Goal: Information Seeking & Learning: Check status

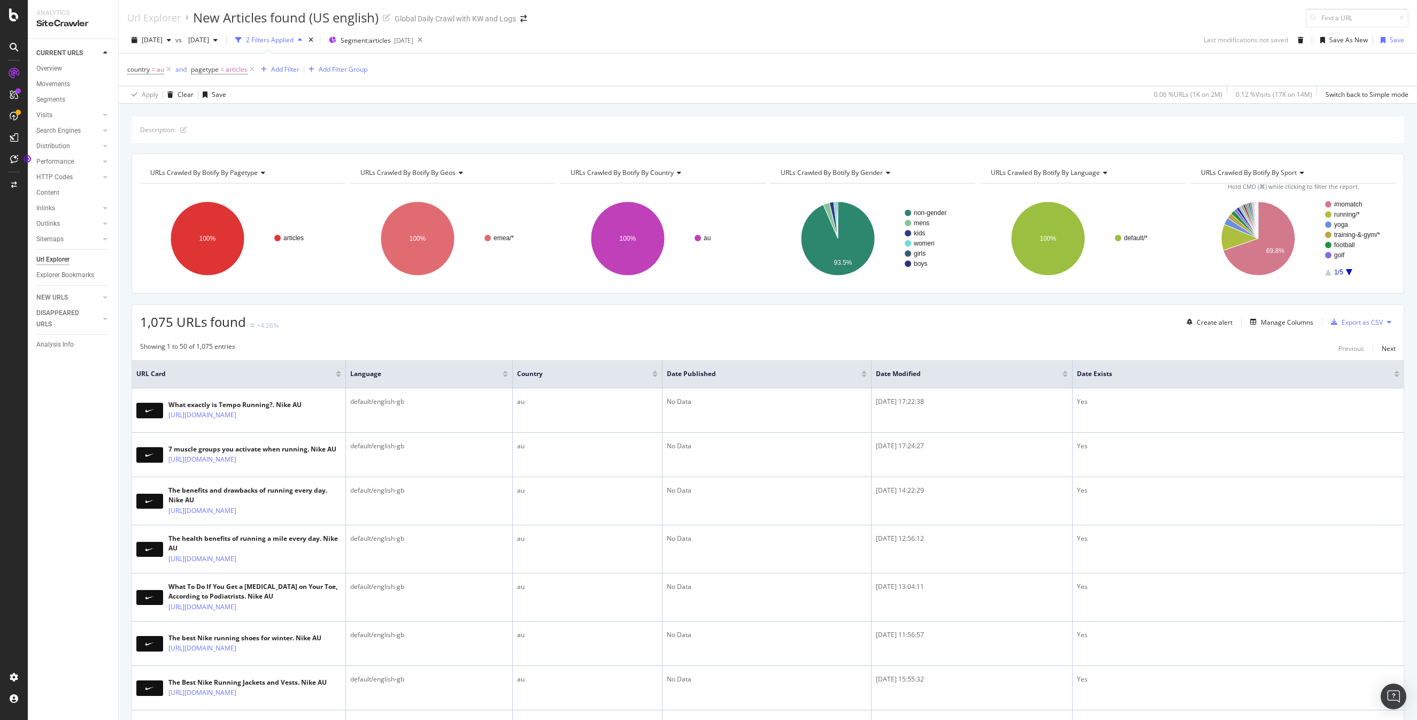
scroll to position [1, 0]
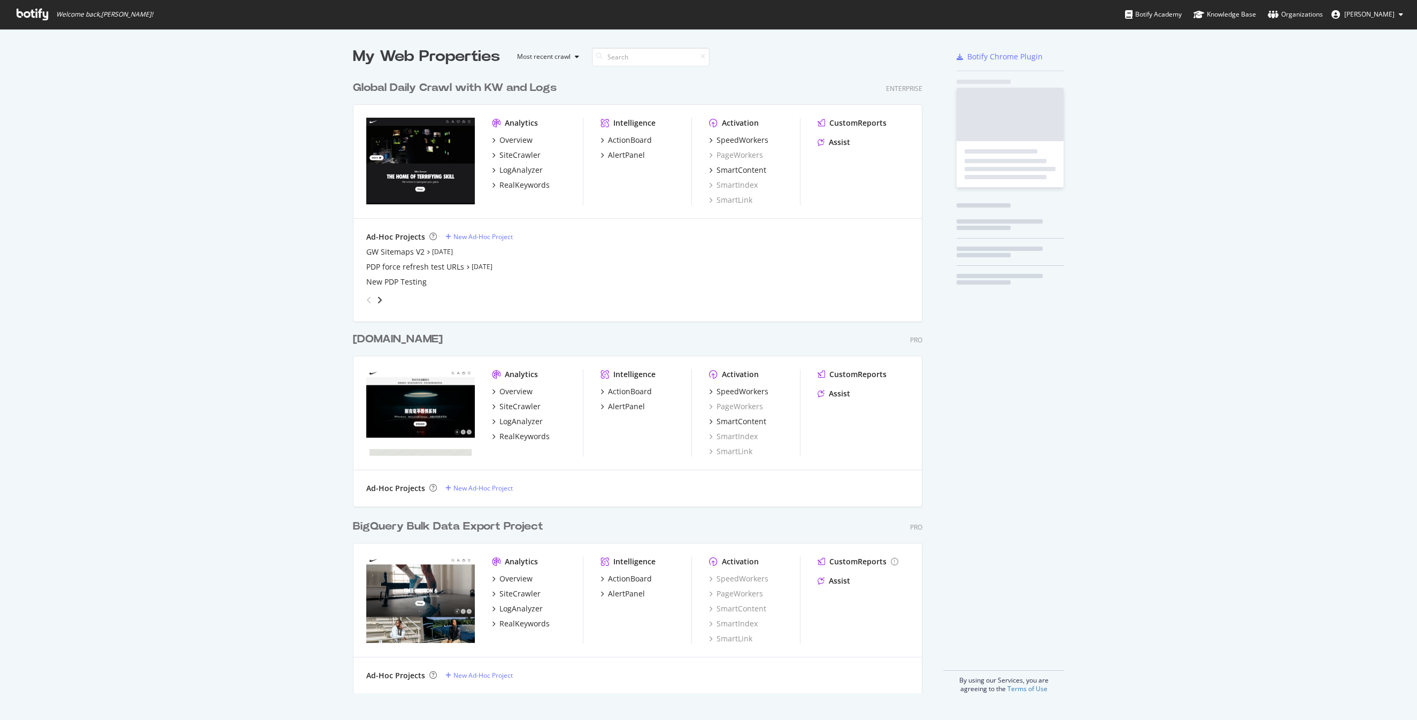
scroll to position [625, 578]
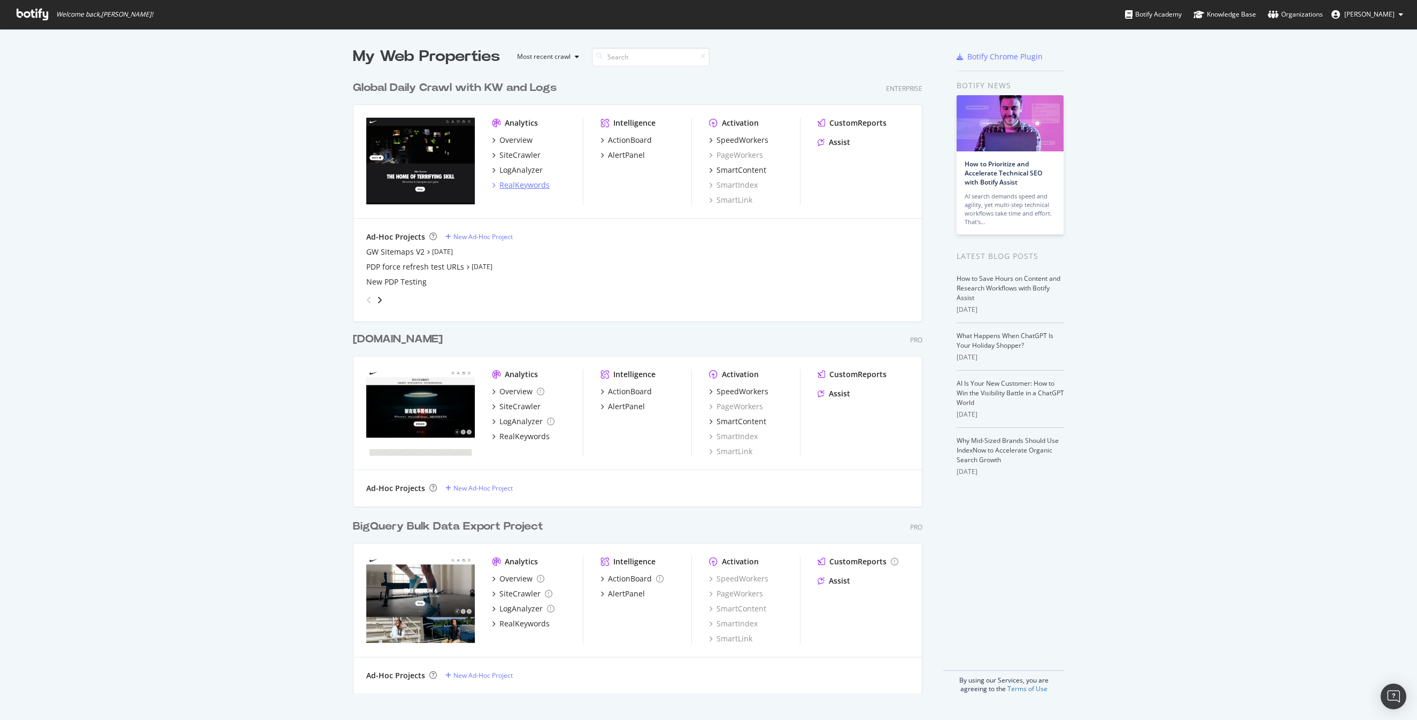
click at [529, 186] on div "RealKeywords" at bounding box center [524, 185] width 50 height 11
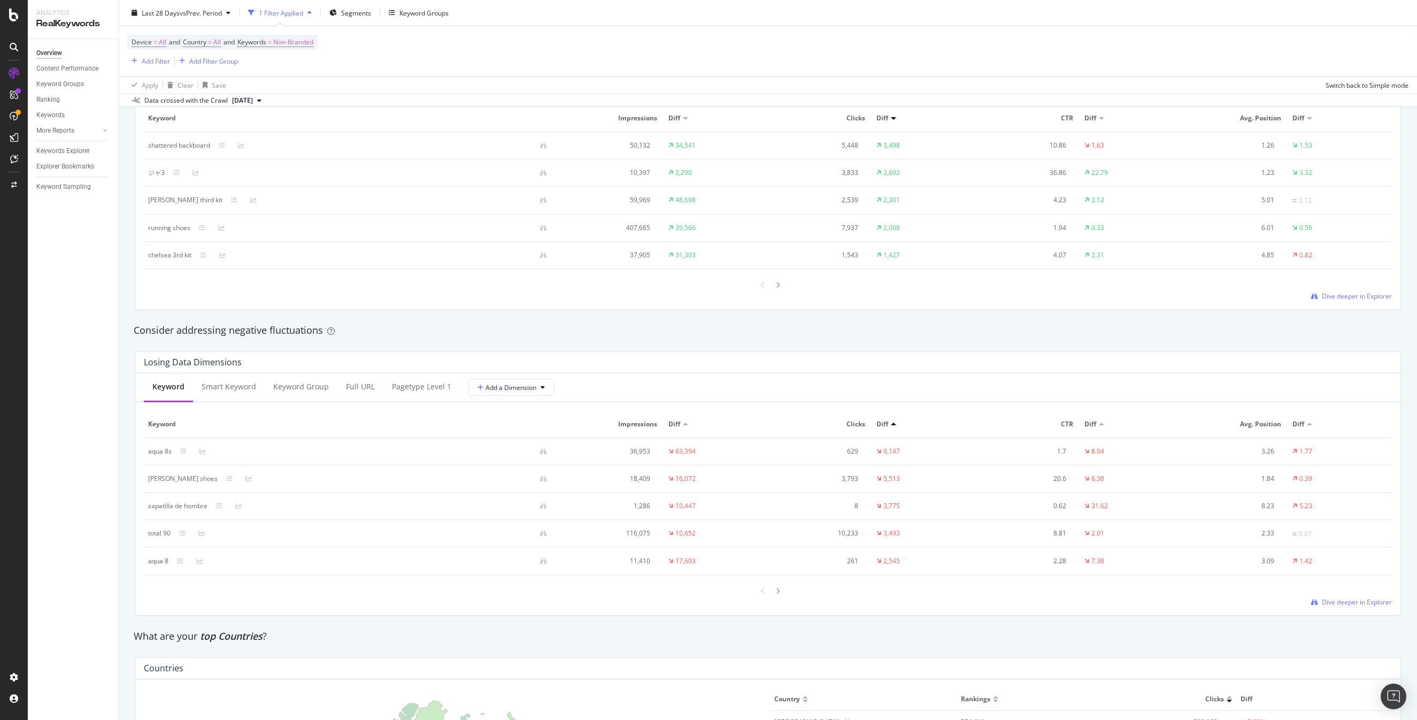
scroll to position [1225, 0]
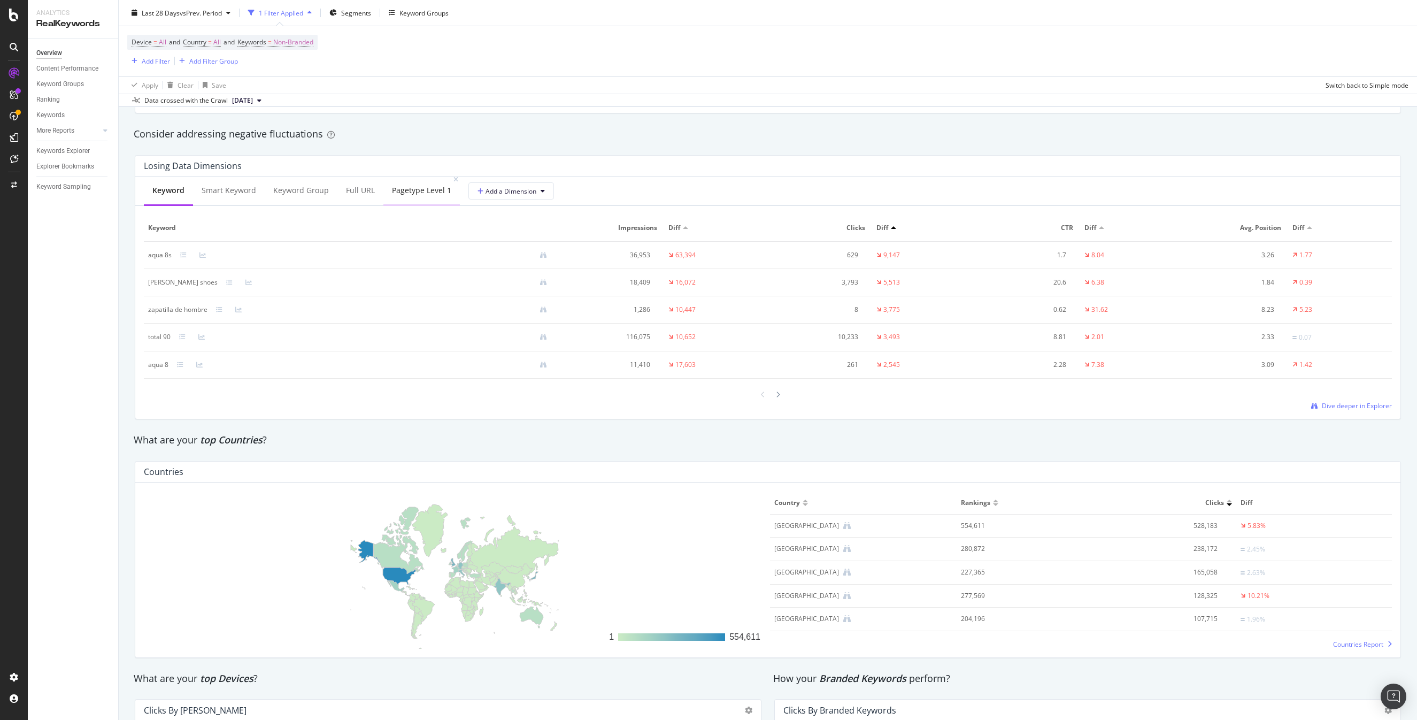
click at [402, 196] on div "pagetype Level 1" at bounding box center [421, 190] width 76 height 29
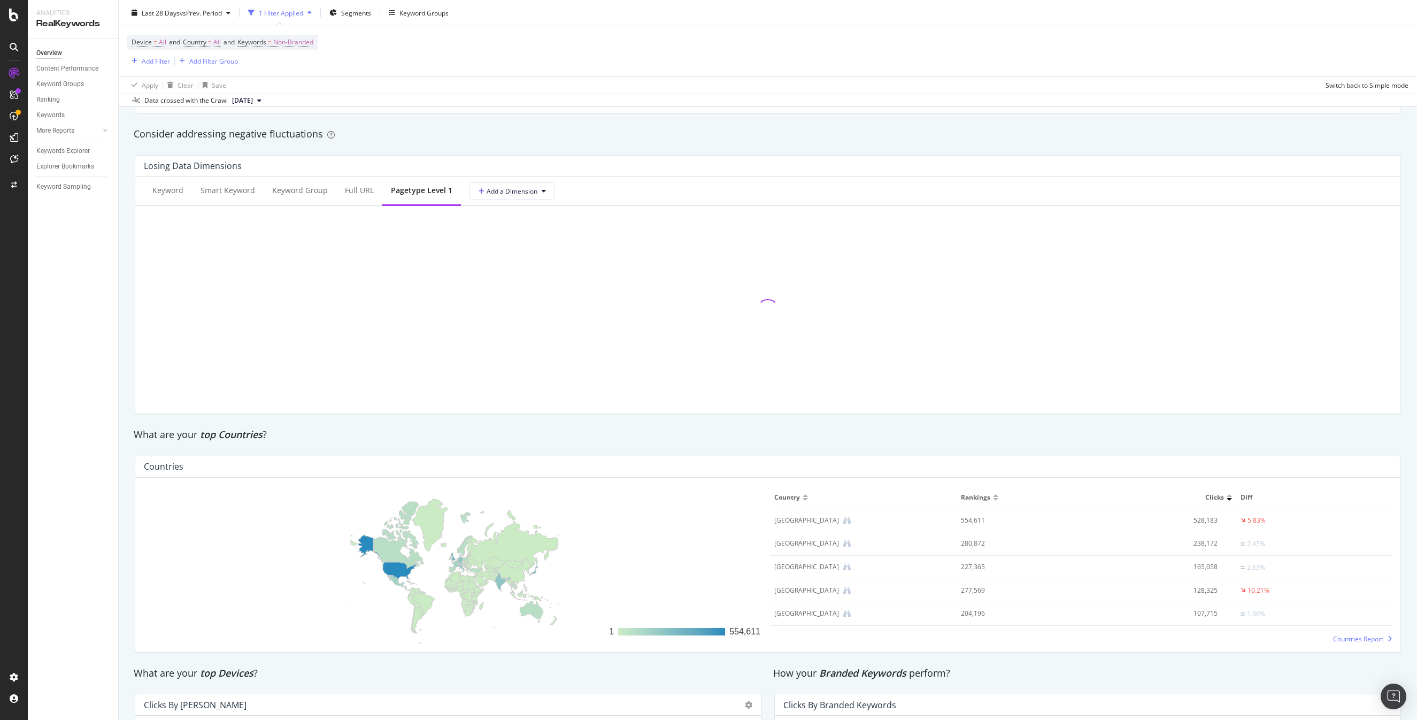
scroll to position [970, 0]
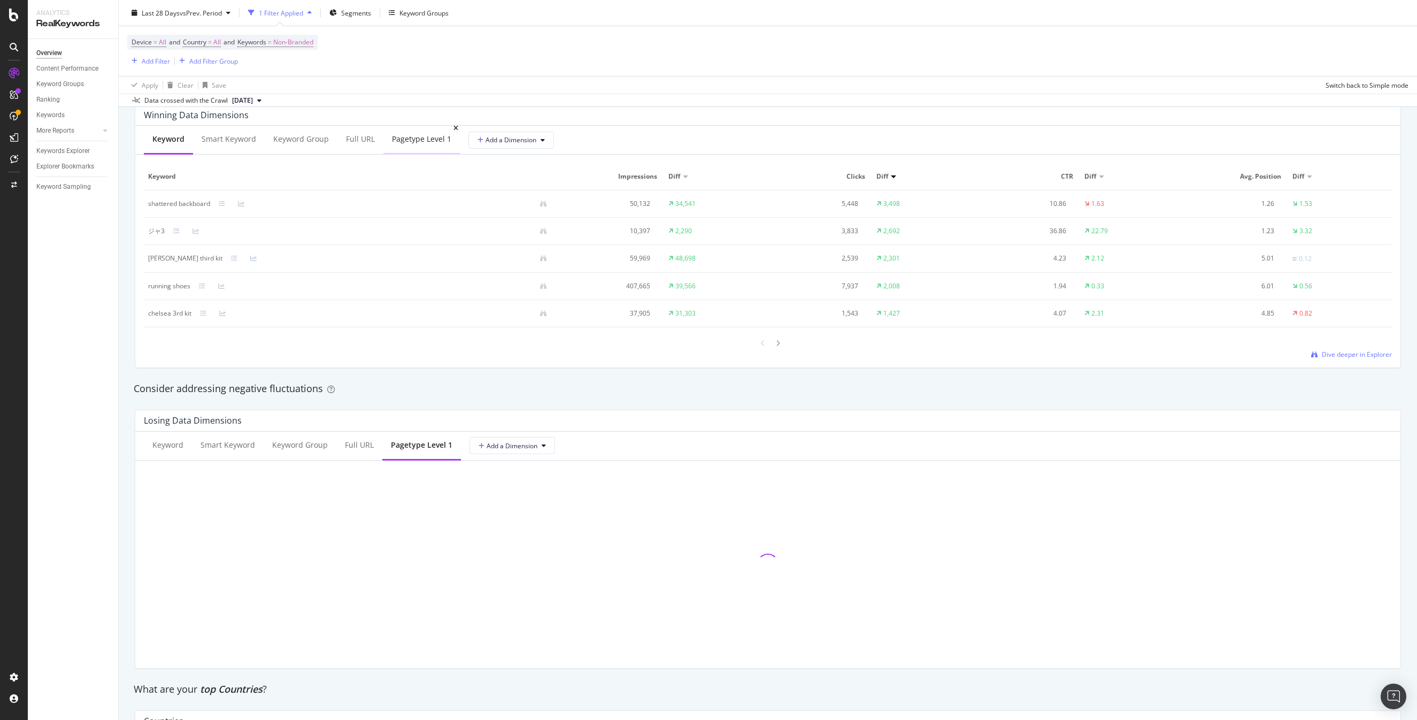
click at [407, 145] on div "pagetype Level 1" at bounding box center [421, 139] width 76 height 29
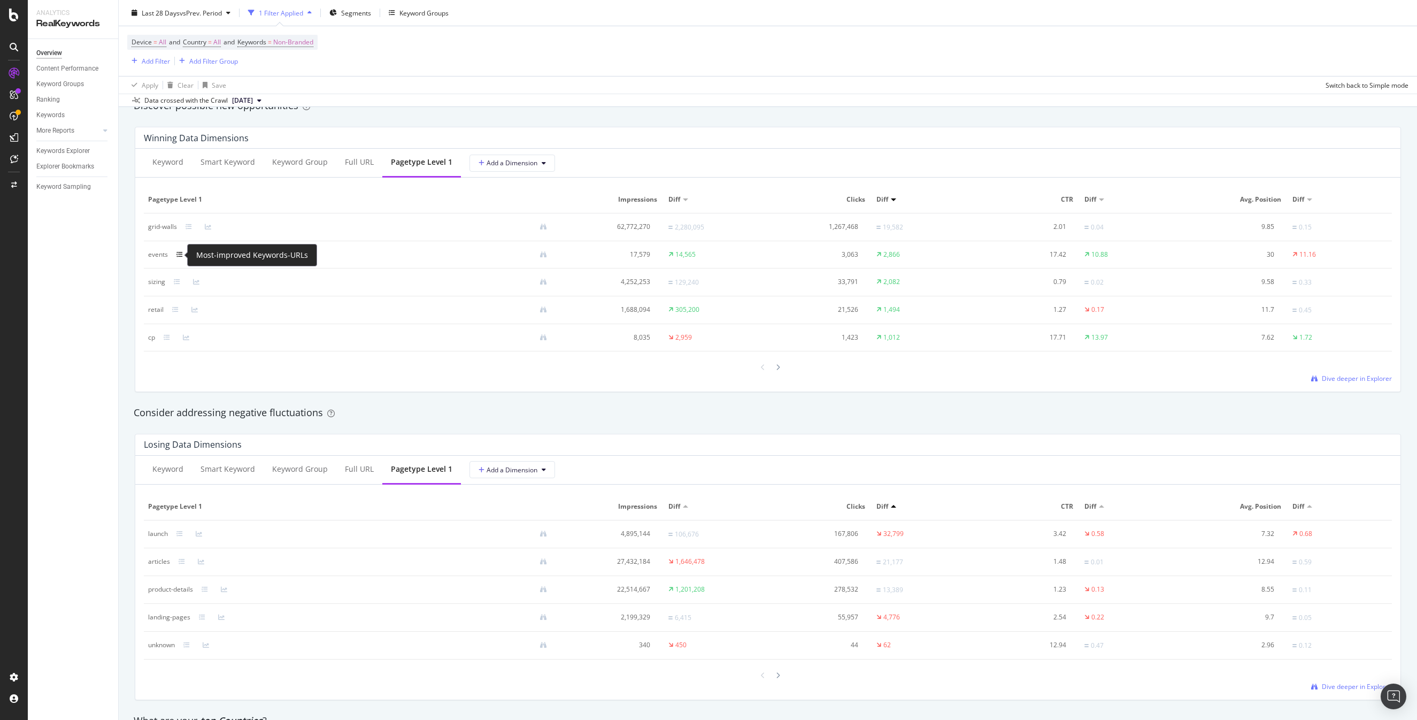
click at [179, 254] on icon at bounding box center [179, 254] width 6 height 6
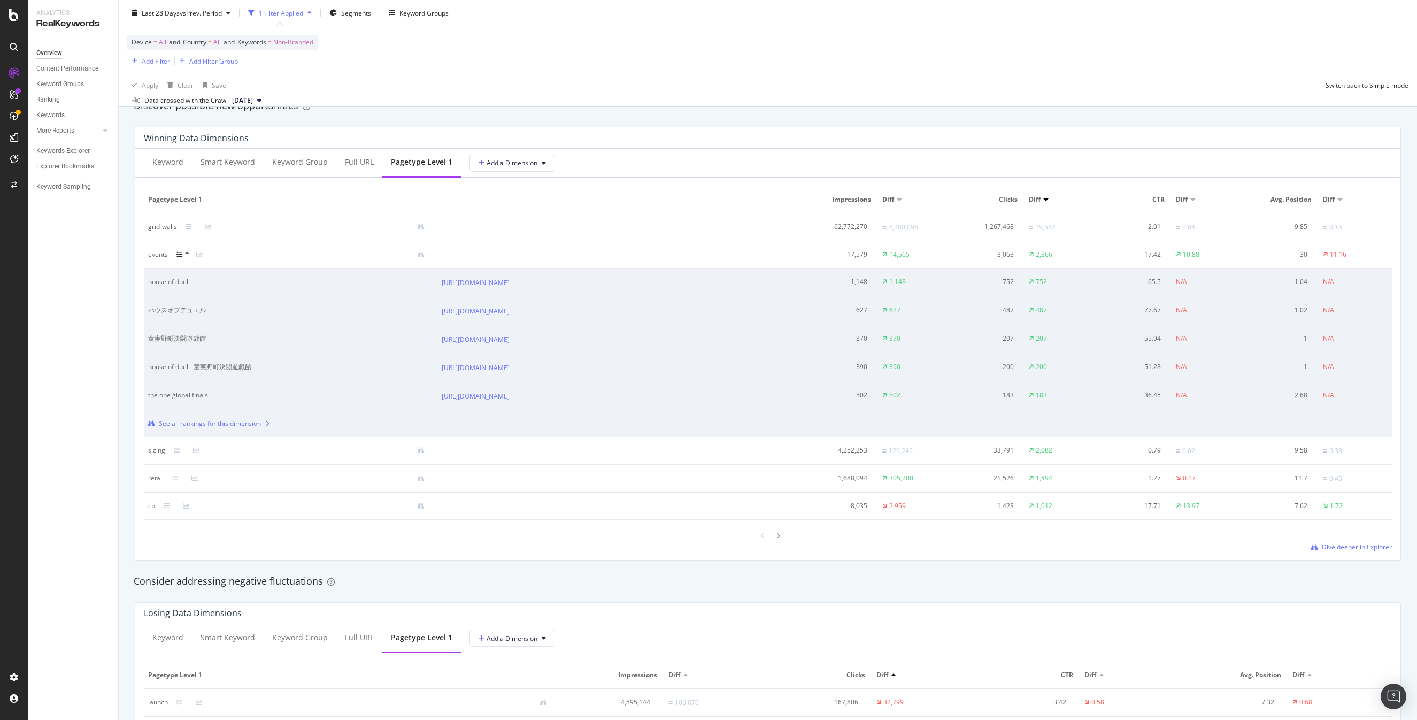
click at [186, 255] on icon at bounding box center [187, 253] width 4 height 6
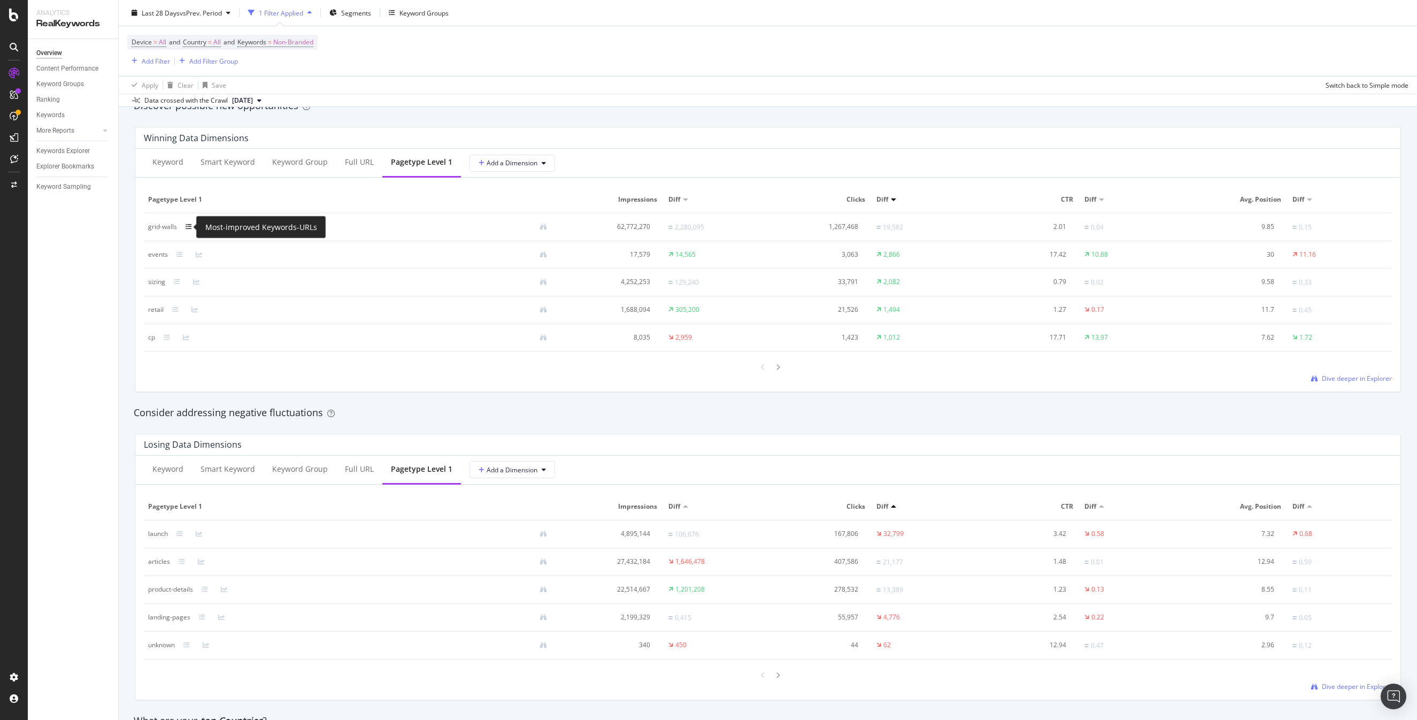
click at [188, 229] on icon at bounding box center [188, 226] width 6 height 6
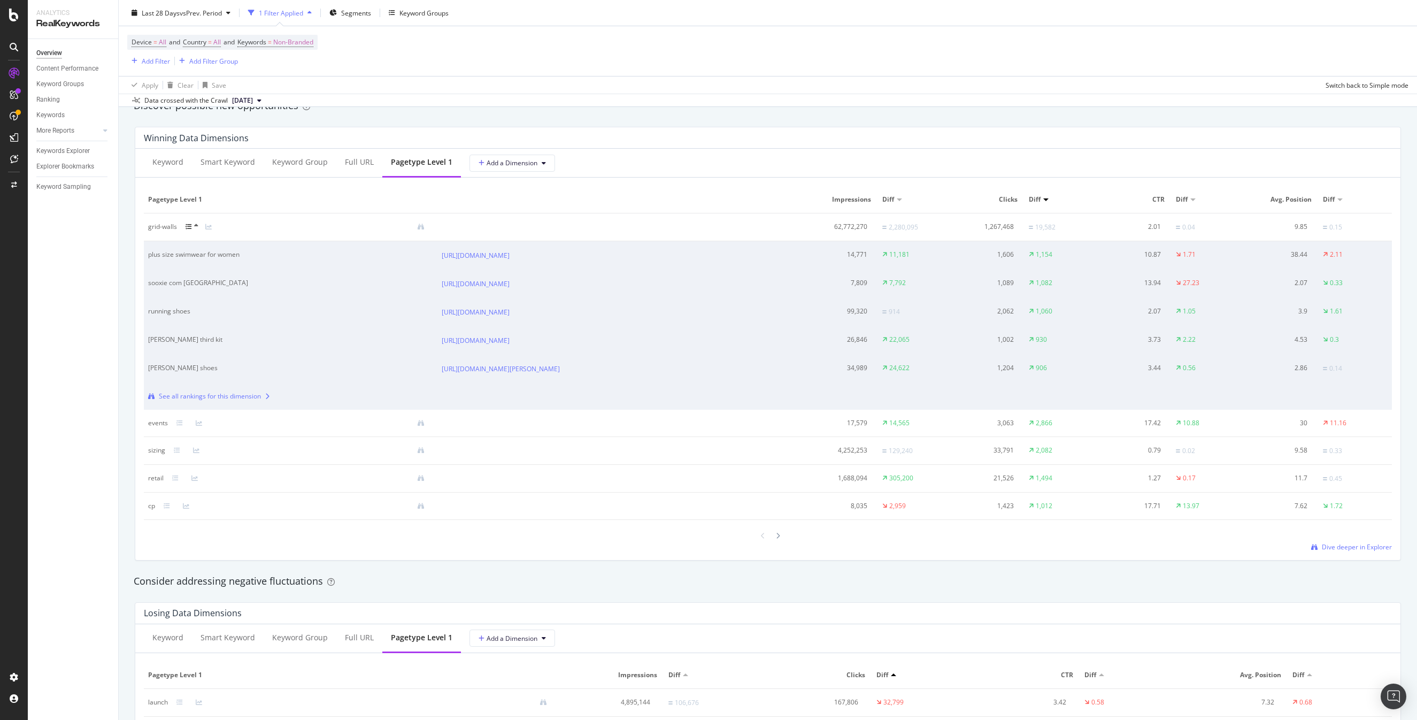
click at [241, 398] on div "See all rankings for this dimension" at bounding box center [210, 396] width 102 height 10
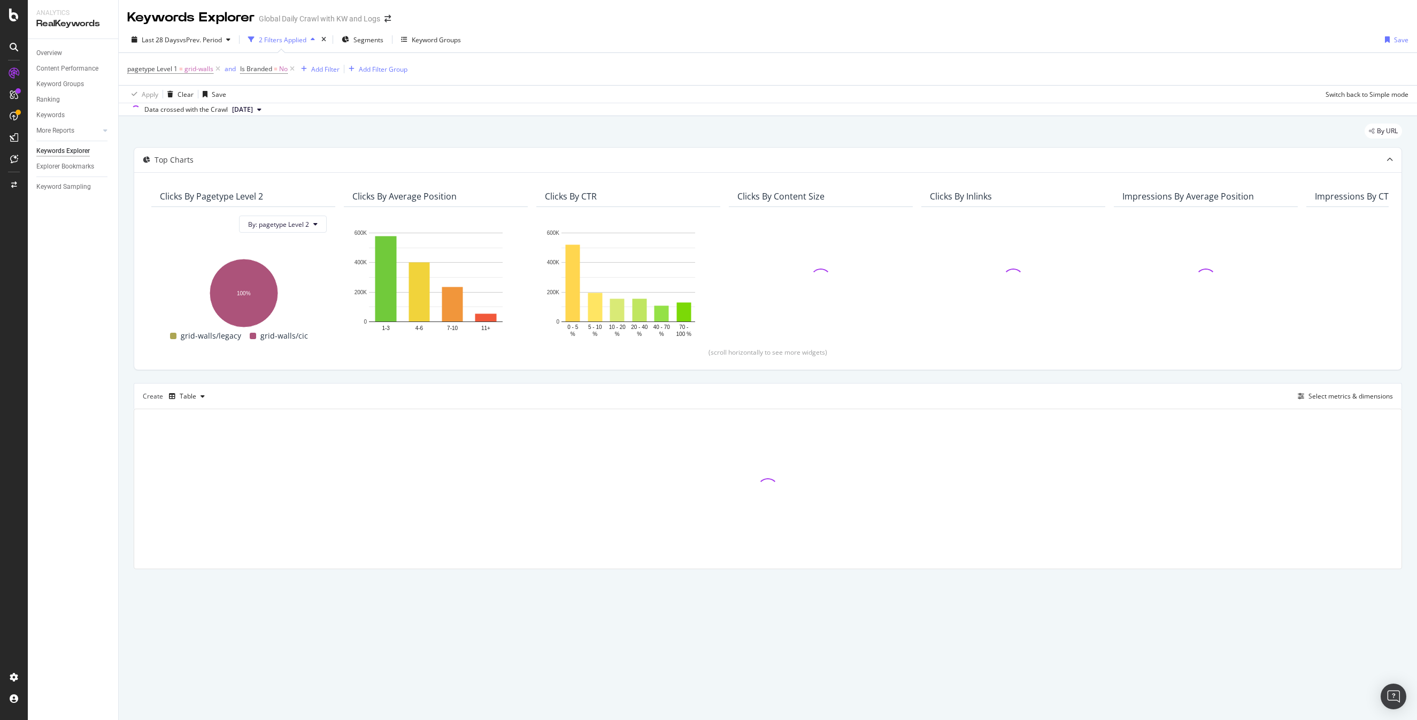
click at [703, 91] on div "Apply Clear Save Switch back to Simple mode" at bounding box center [768, 94] width 1298 height 18
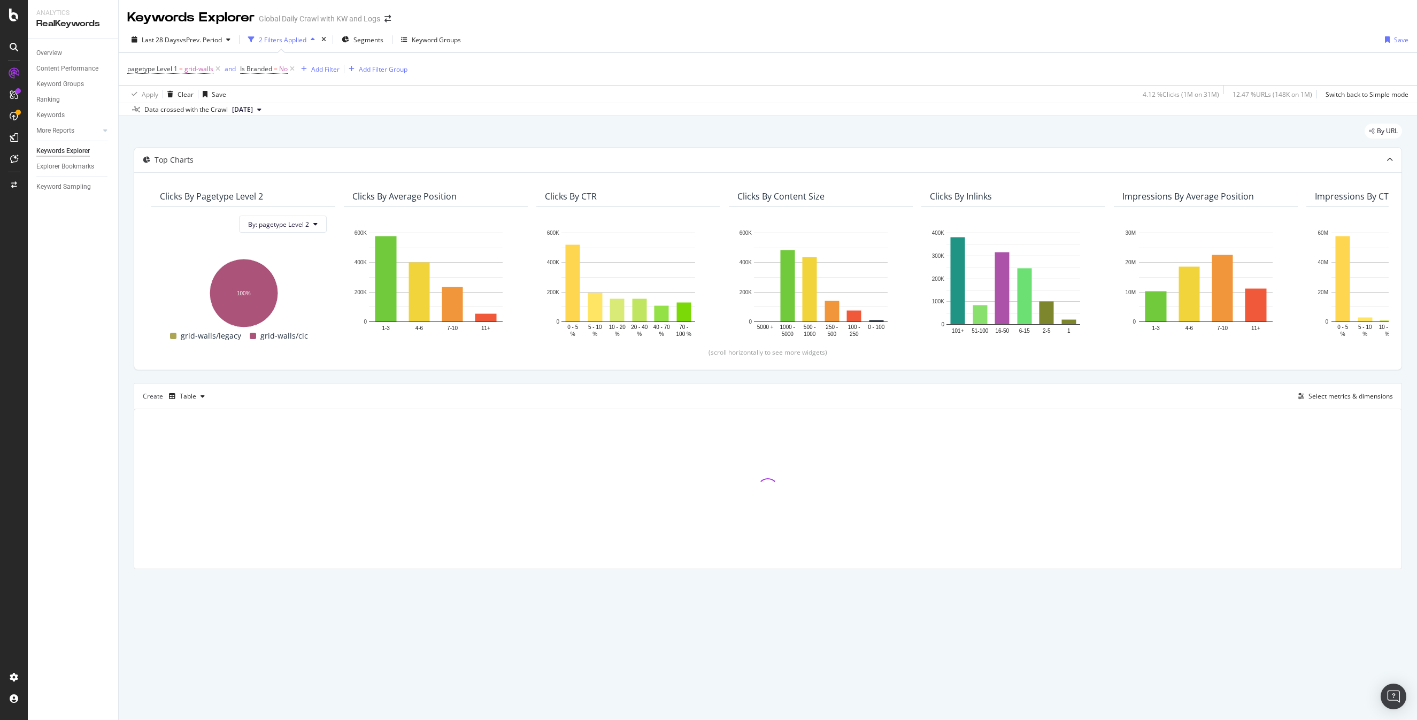
click at [707, 90] on div "Apply Clear Save 4.12 % Clicks ( 1M on 31M ) 12.47 % URLs ( 148K on 1M ) Switch…" at bounding box center [768, 94] width 1298 height 18
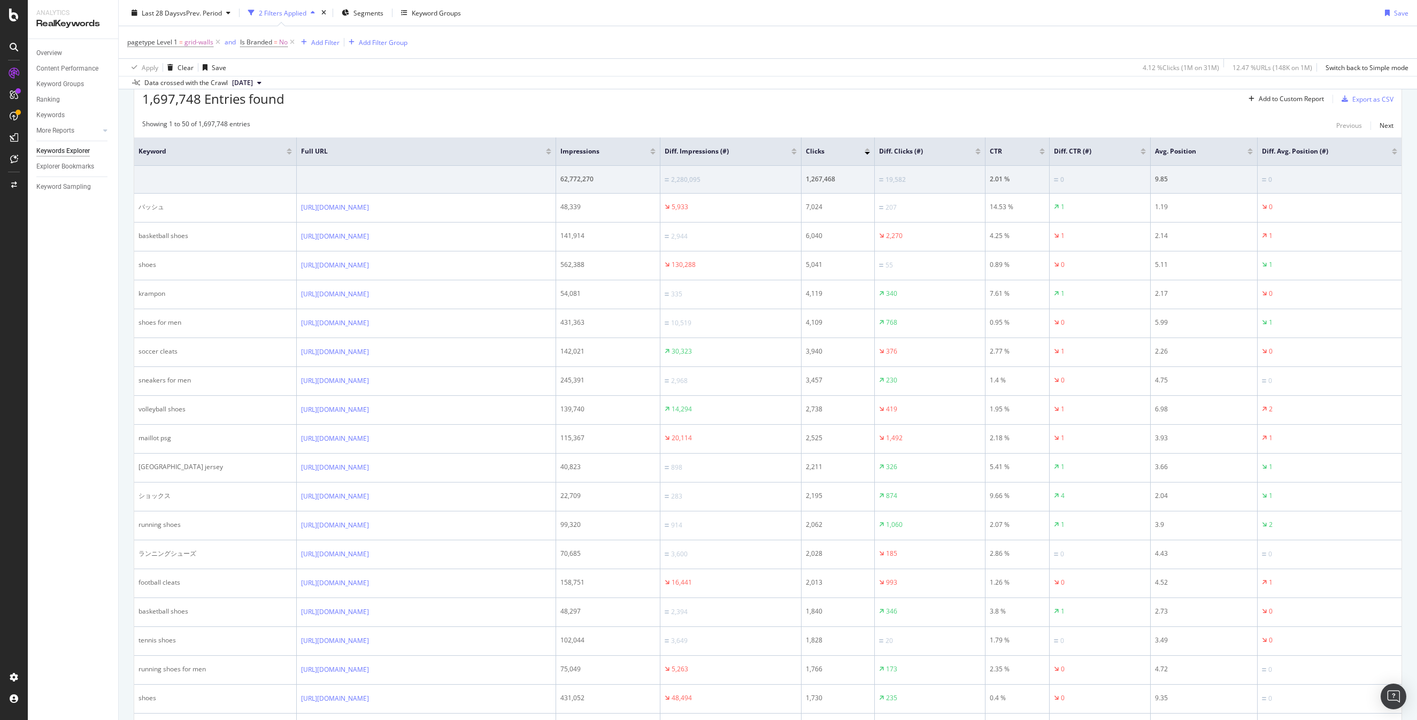
scroll to position [372, 0]
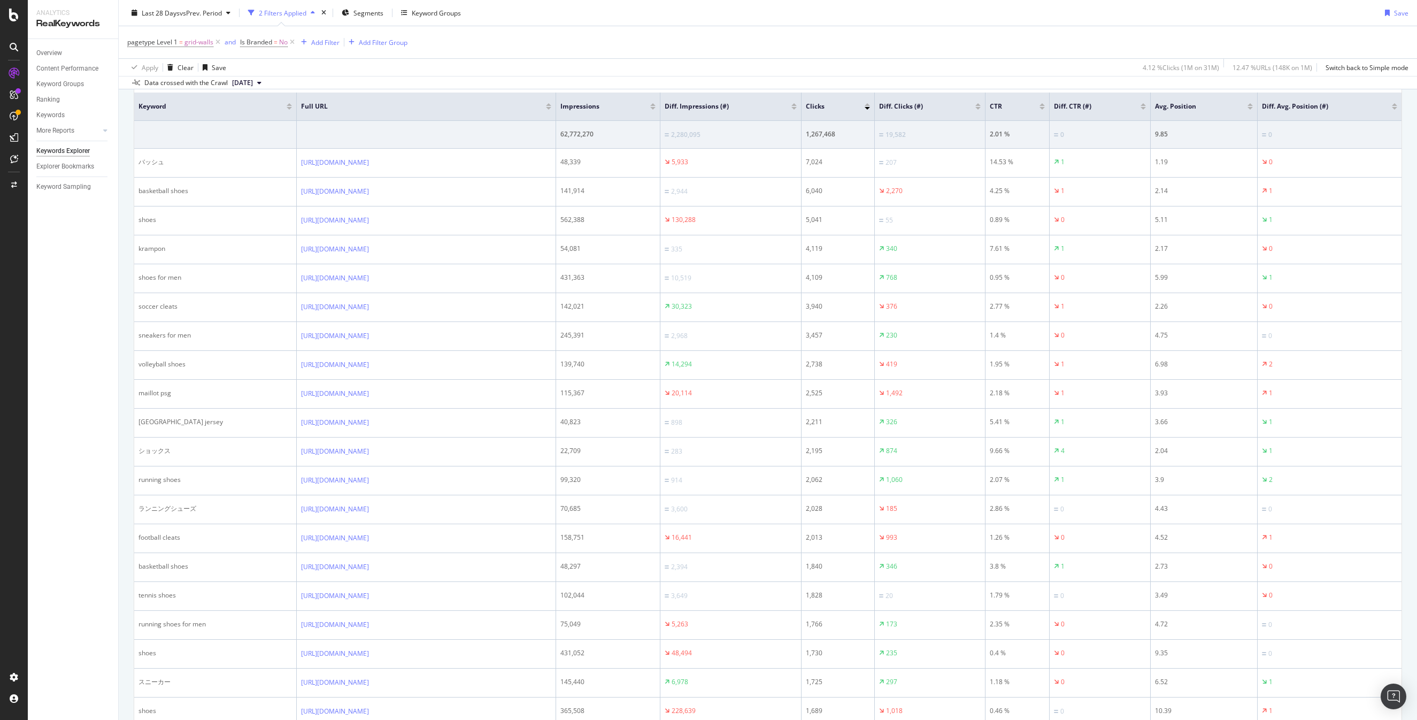
click at [980, 108] on div at bounding box center [977, 108] width 5 height 3
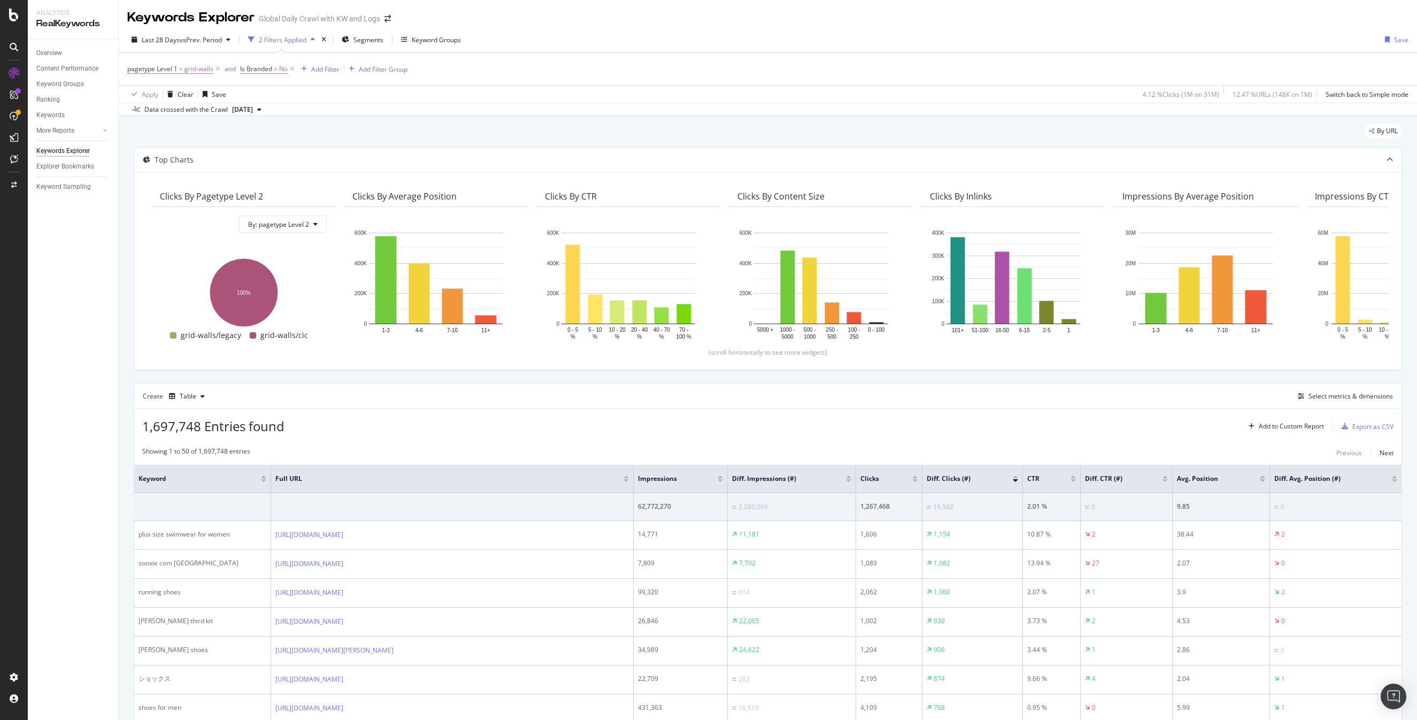
click at [975, 72] on div "pagetype Level 1 = grid-walls and Is Branded = No Add Filter Add Filter Group" at bounding box center [767, 69] width 1281 height 32
click at [204, 43] on span "vs Prev. Period" at bounding box center [201, 39] width 42 height 9
click at [276, 87] on div "Previous Year" at bounding box center [288, 88] width 41 height 9
type input "2024/08/07"
type input "2024/09/03"
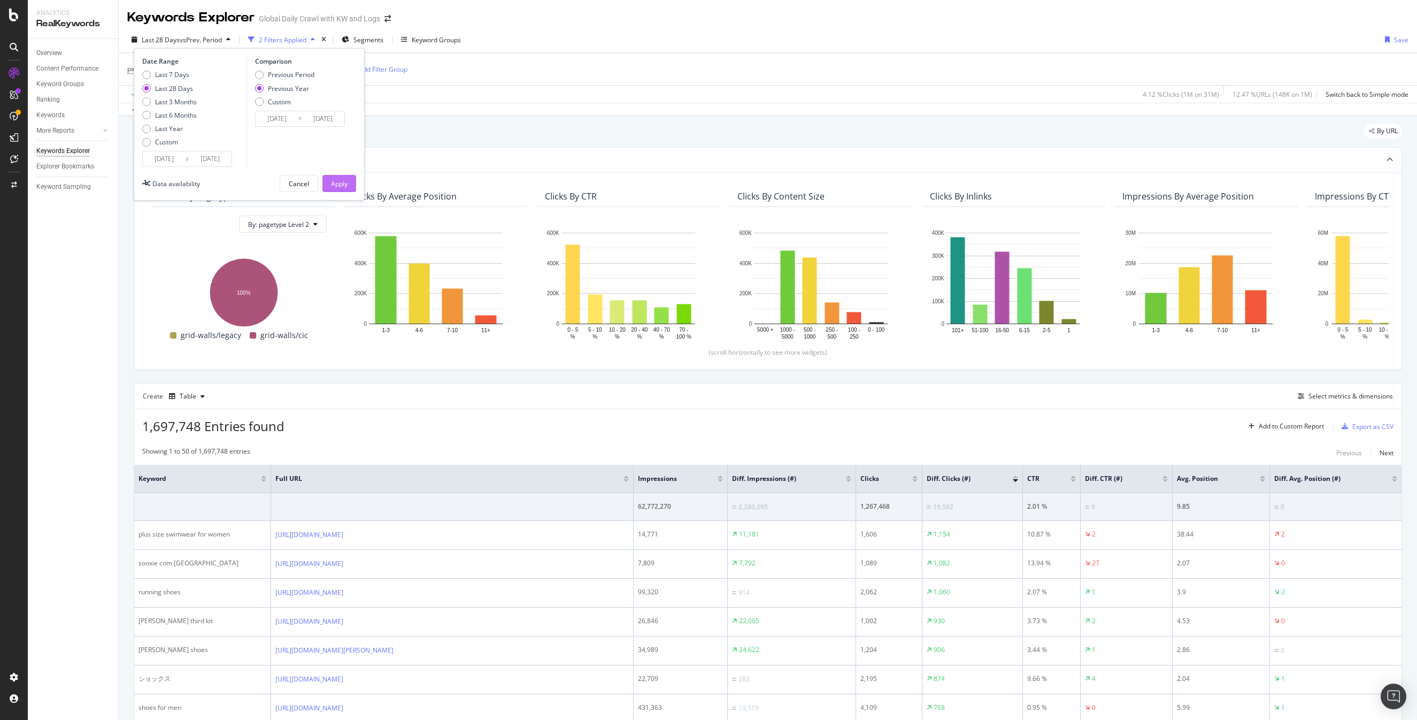
click at [346, 181] on div "Apply" at bounding box center [339, 183] width 17 height 9
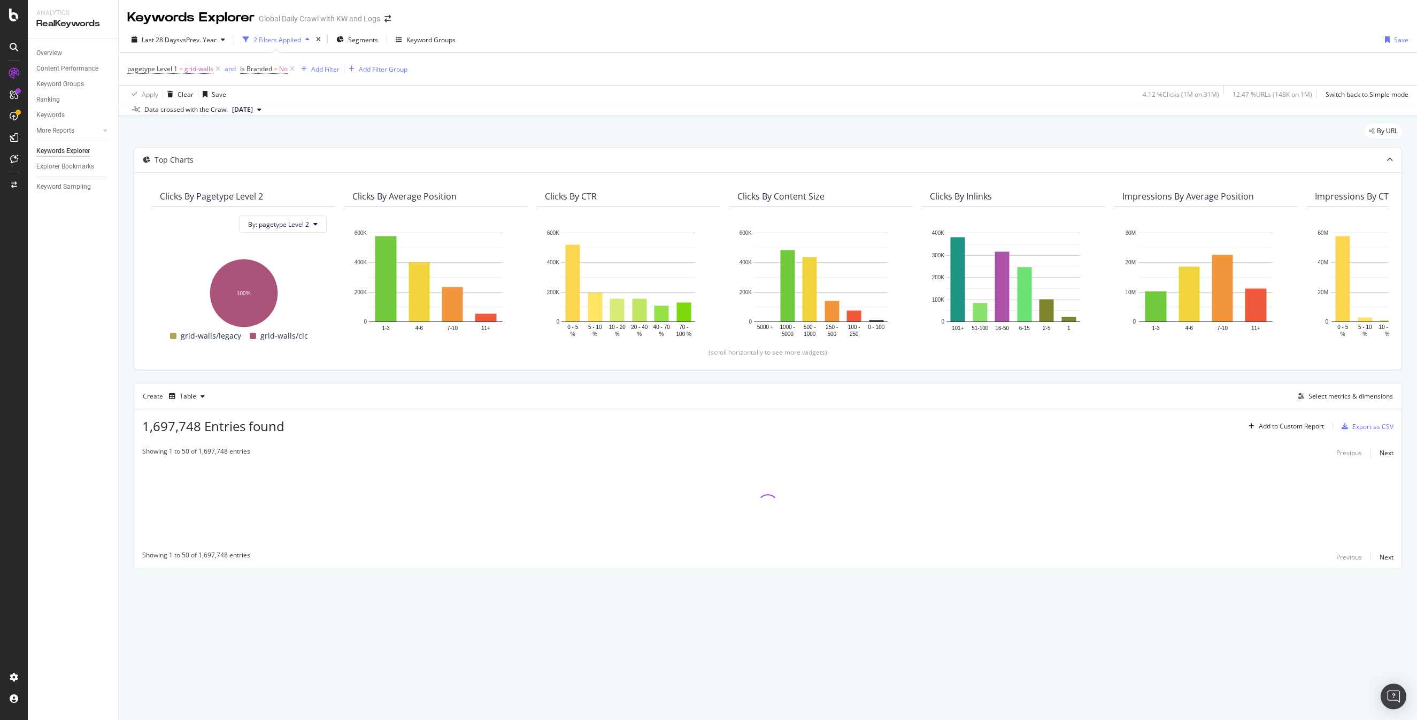
click at [1102, 40] on div "Last 28 Days vs Prev. Year 2 Filters Applied Segments Keyword Groups Save" at bounding box center [768, 41] width 1298 height 21
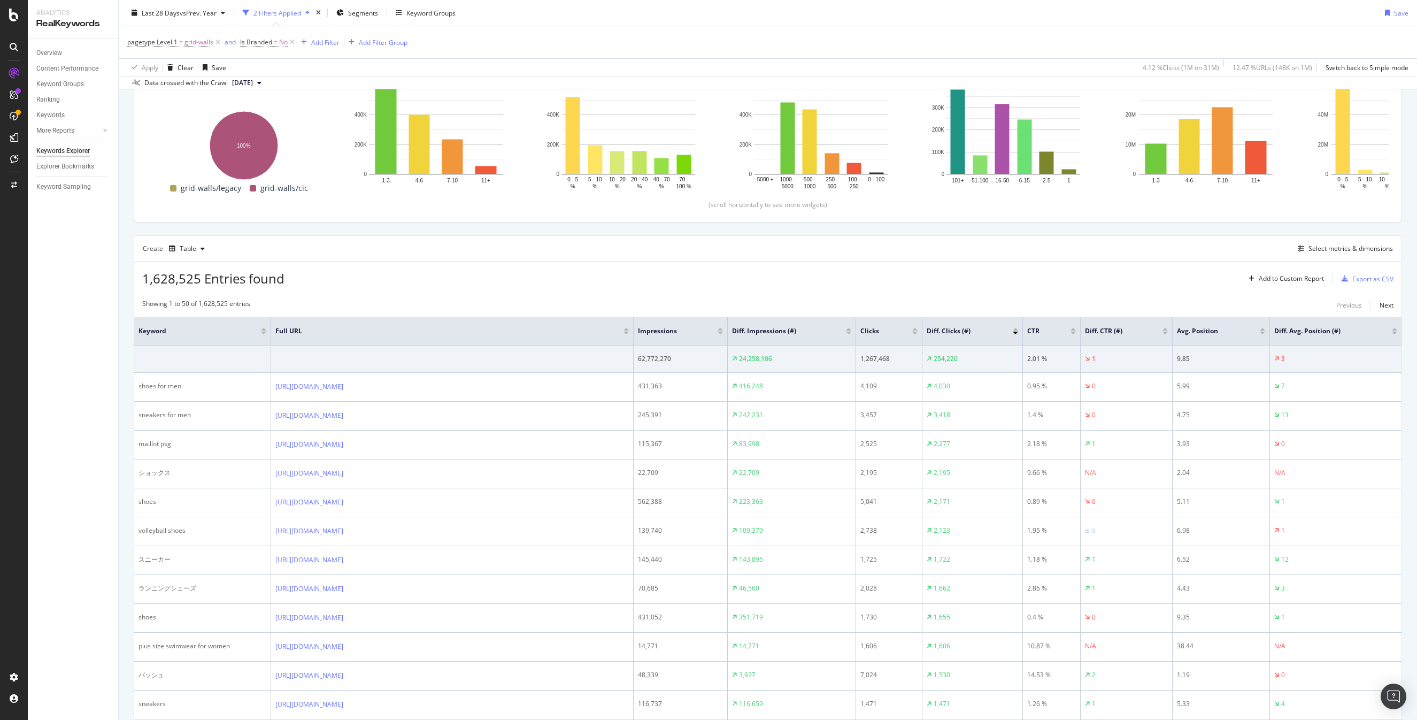
click at [1000, 251] on div "Create Table Select metrics & dimensions" at bounding box center [768, 248] width 1268 height 26
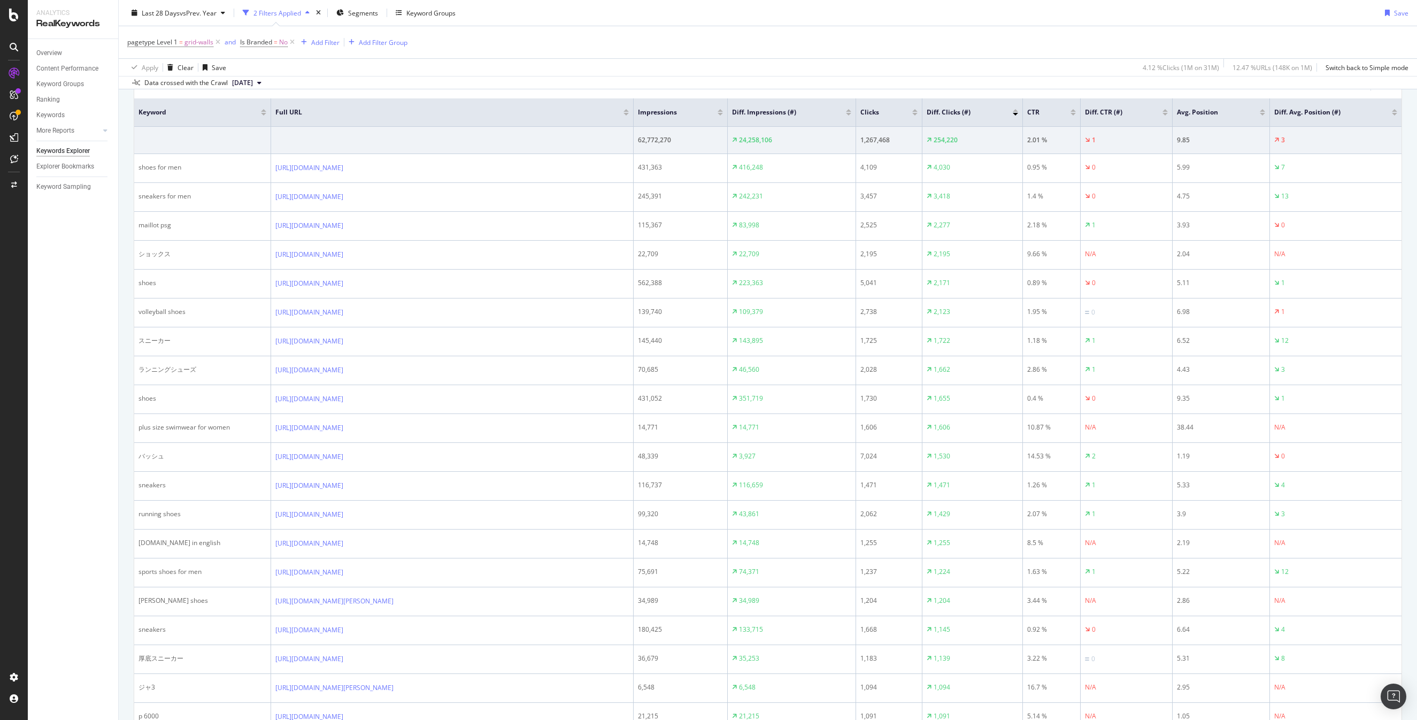
scroll to position [379, 0]
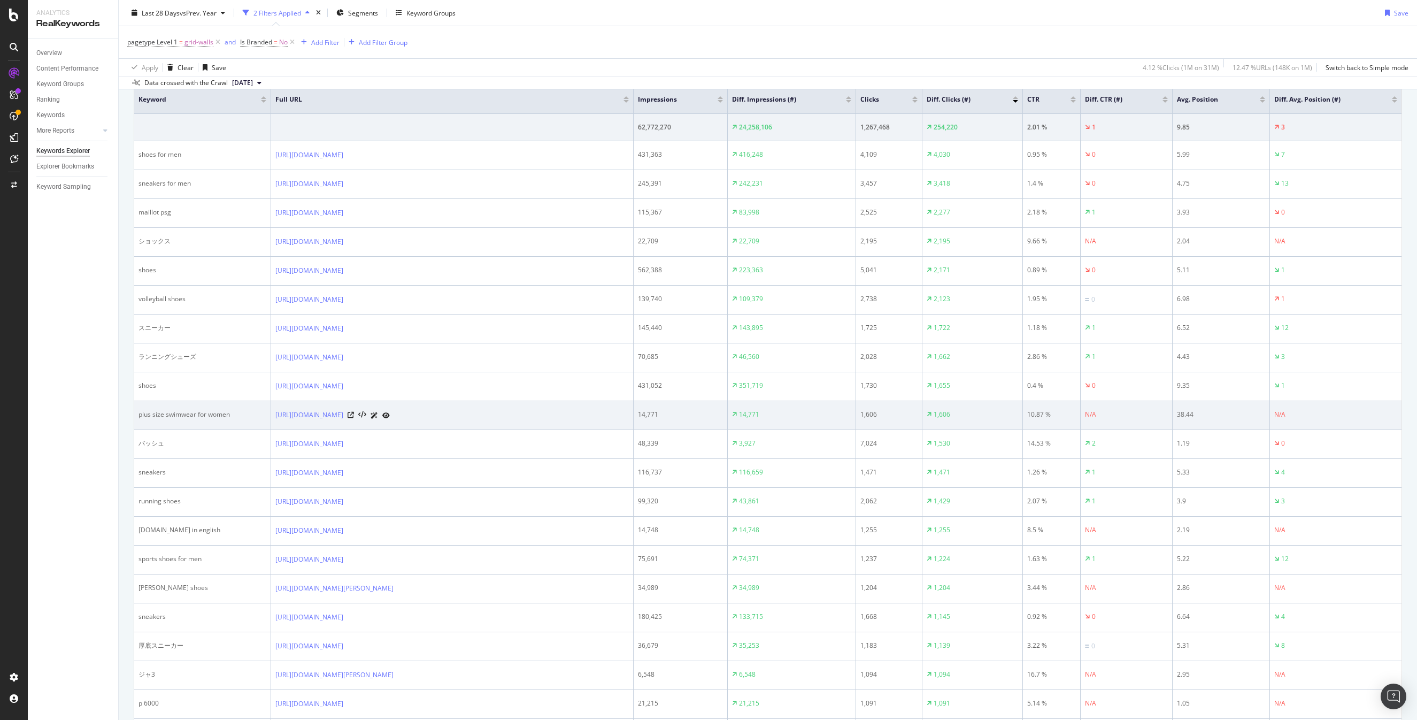
click at [183, 415] on div "plus size swimwear for women" at bounding box center [202, 414] width 128 height 10
copy div "plus size swimwear for women"
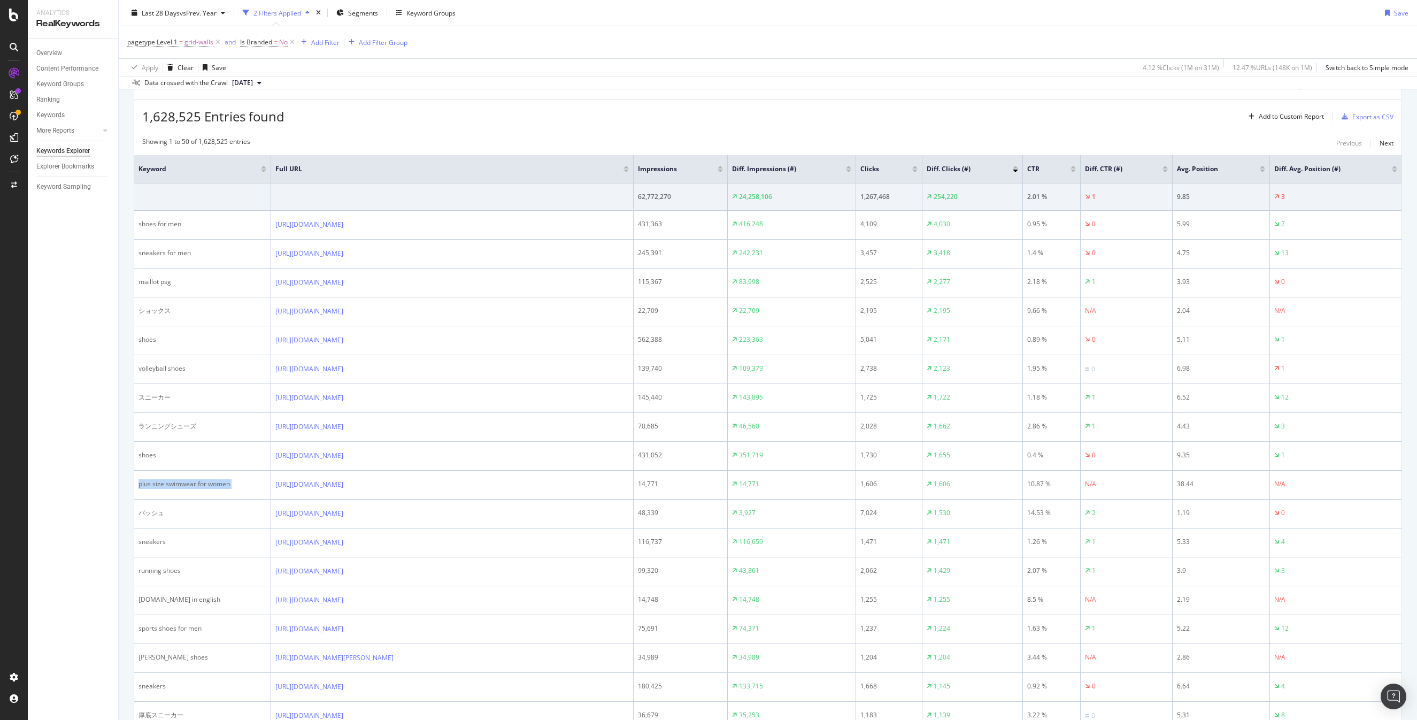
scroll to position [0, 0]
